Goal: Find contact information: Find contact information

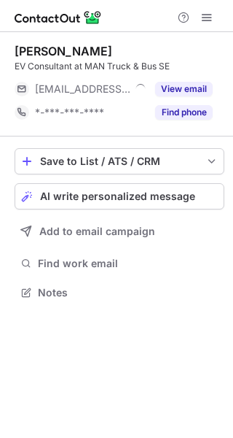
scroll to position [7, 7]
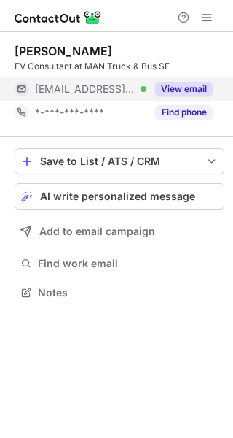
click at [202, 89] on button "View email" at bounding box center [184, 89] width 58 height 15
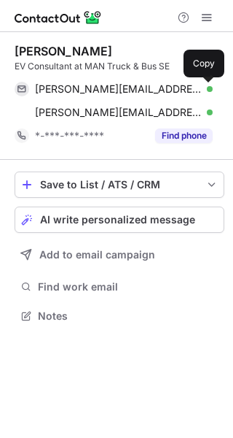
click at [202, 89] on span at bounding box center [206, 89] width 12 height 12
